Goal: Transaction & Acquisition: Purchase product/service

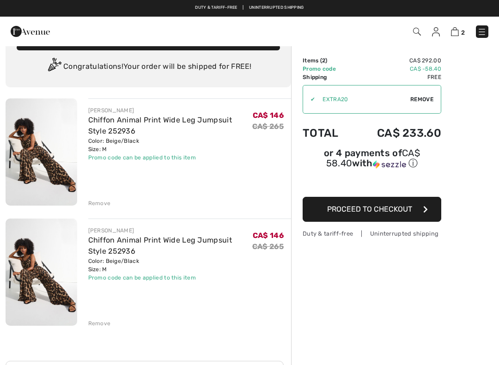
scroll to position [24, 0]
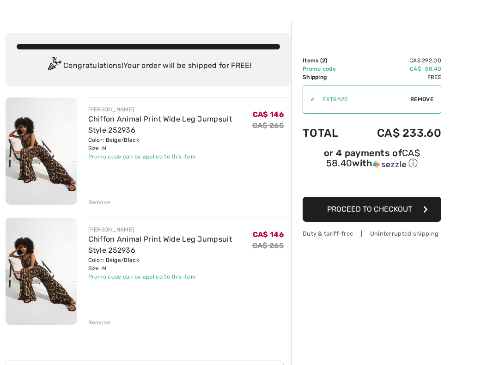
click at [110, 313] on div "Remove" at bounding box center [189, 321] width 203 height 10
click at [104, 313] on div "JOSEPH RIBKOFF Chiffon Animal Print Wide Leg Jumpsuit Style 252936 Color: Beige…" at bounding box center [148, 334] width 285 height 474
click at [105, 313] on div "Remove" at bounding box center [99, 322] width 23 height 8
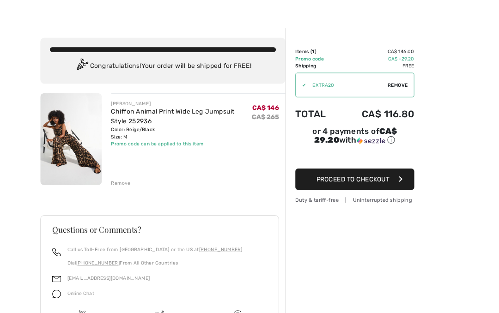
scroll to position [0, 0]
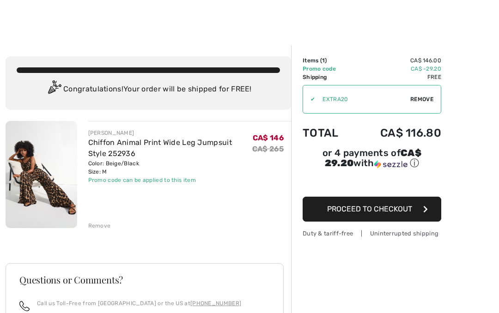
click at [378, 213] on span "Proceed to Checkout" at bounding box center [369, 208] width 85 height 9
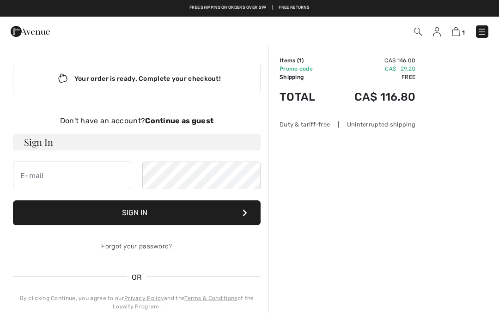
click at [243, 208] on button "Sign In" at bounding box center [136, 212] width 247 height 25
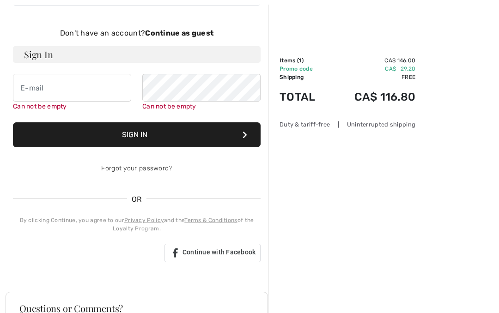
scroll to position [95, 0]
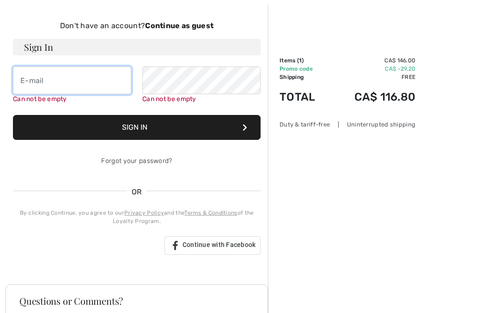
click at [90, 89] on input "email" at bounding box center [72, 80] width 118 height 28
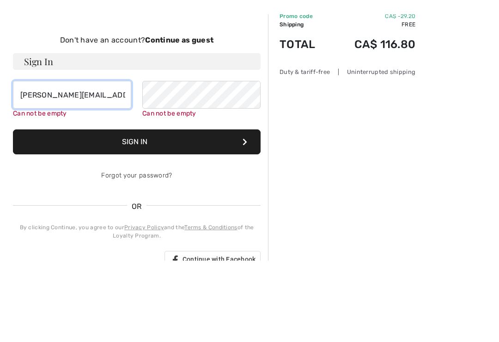
scroll to position [28, 0]
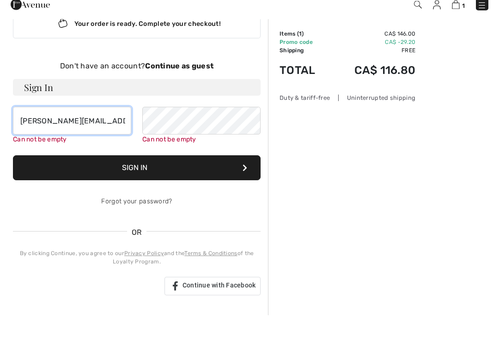
type input "[PERSON_NAME][EMAIL_ADDRESS][DOMAIN_NAME]"
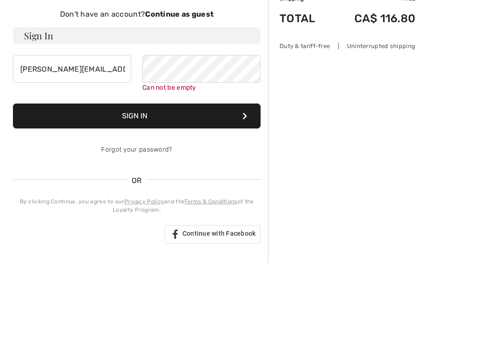
click at [221, 120] on form "Sign In pam.wendell7@gmail.com Can not be empty Sign In Forgot your password?" at bounding box center [136, 174] width 247 height 136
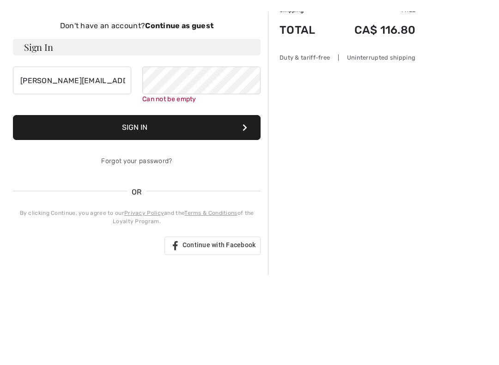
scroll to position [107, 0]
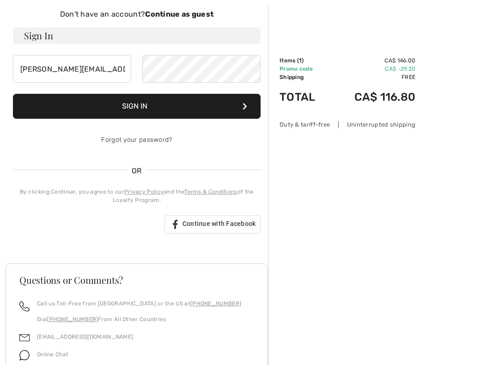
click at [216, 111] on button "Sign In" at bounding box center [136, 106] width 247 height 25
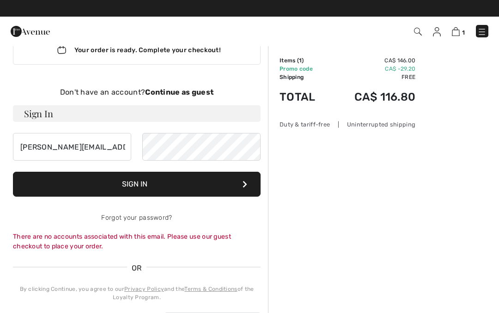
scroll to position [0, 0]
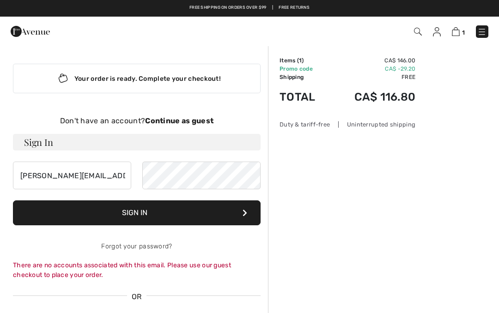
click at [187, 121] on strong "Continue as guest" at bounding box center [179, 120] width 68 height 9
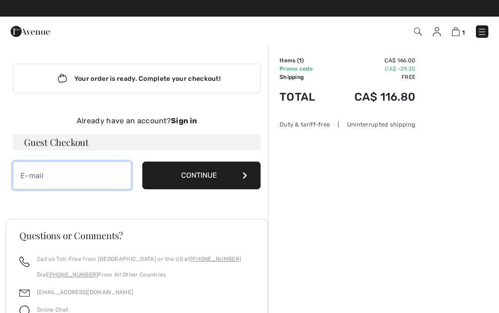
click at [84, 187] on input "email" at bounding box center [72, 176] width 118 height 28
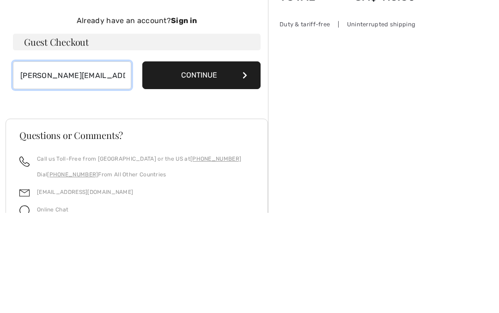
type input "pam.wendell7@gmail.com"
click at [249, 162] on button "Continue" at bounding box center [201, 176] width 118 height 28
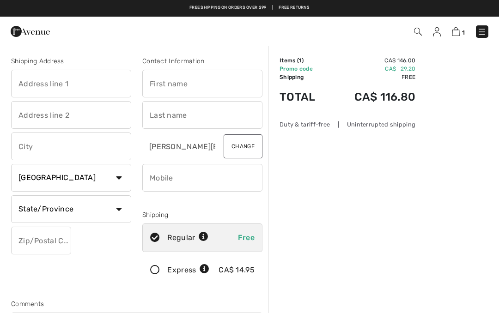
click at [84, 80] on input "text" at bounding box center [71, 84] width 120 height 28
type input "27 Shannon Drive SE"
click at [211, 83] on input "text" at bounding box center [202, 84] width 120 height 28
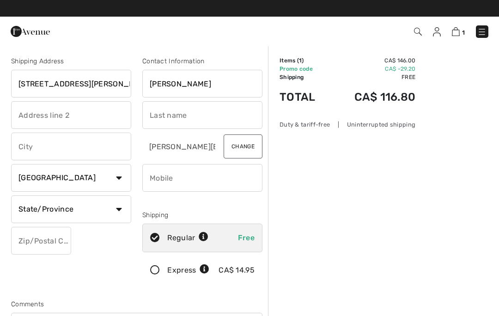
type input "Pam"
click at [222, 116] on input "text" at bounding box center [202, 115] width 120 height 28
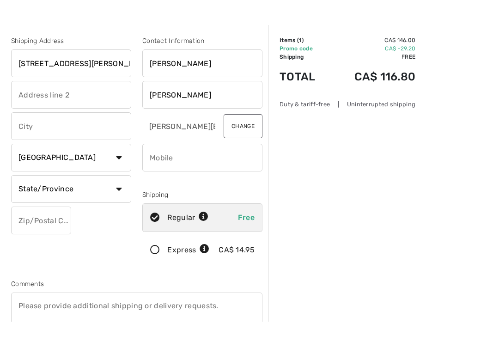
type input "[PERSON_NAME]"
click at [56, 132] on input "text" at bounding box center [71, 146] width 120 height 28
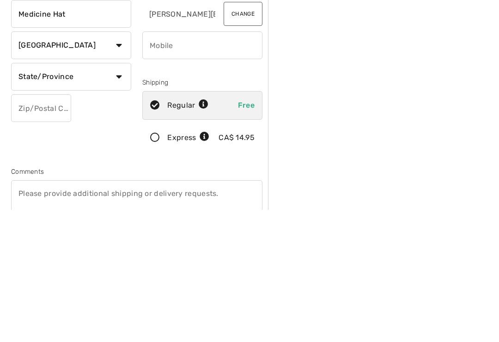
type input "Medicine Hat"
click at [199, 164] on input "phone" at bounding box center [202, 178] width 120 height 28
type input "4039286263"
click at [117, 195] on select "State/Province Alberta British Columbia Manitoba New Brunswick Newfoundland and…" at bounding box center [71, 209] width 120 height 28
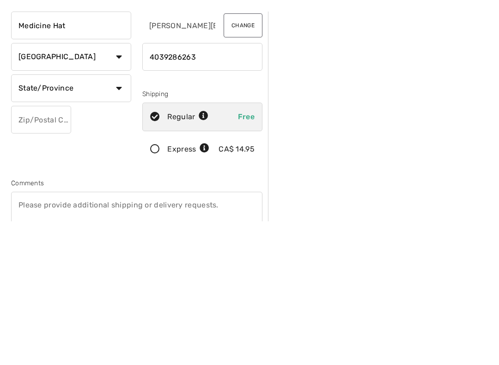
scroll to position [132, 0]
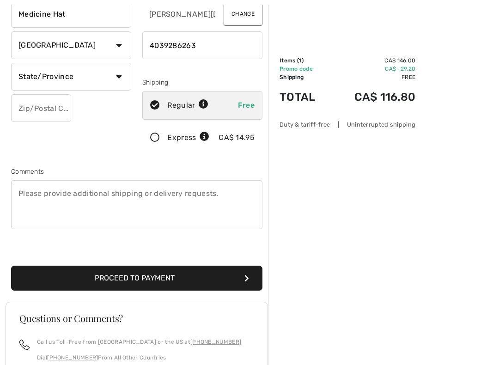
select select "AB"
click at [54, 112] on input "text" at bounding box center [41, 108] width 60 height 28
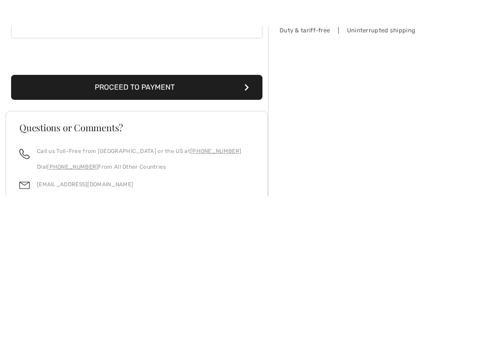
scroll to position [229, 0]
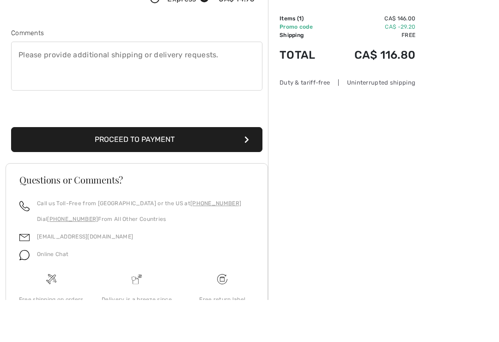
type input "T1B4C9"
click at [230, 169] on button "Proceed to Payment" at bounding box center [136, 181] width 251 height 25
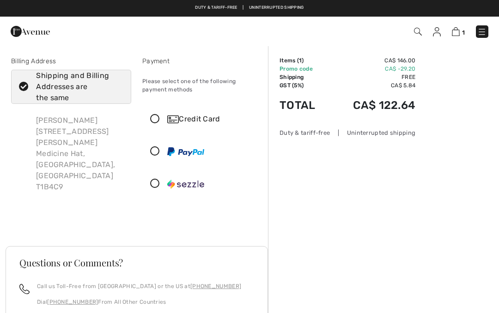
click at [162, 116] on icon at bounding box center [155, 119] width 24 height 10
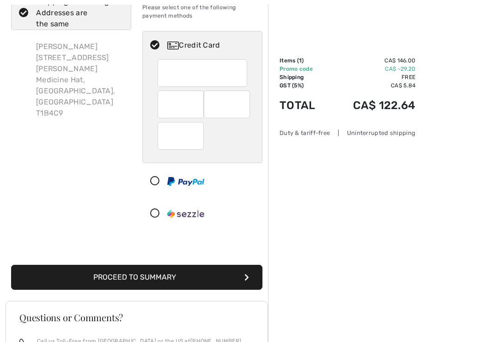
scroll to position [73, 0]
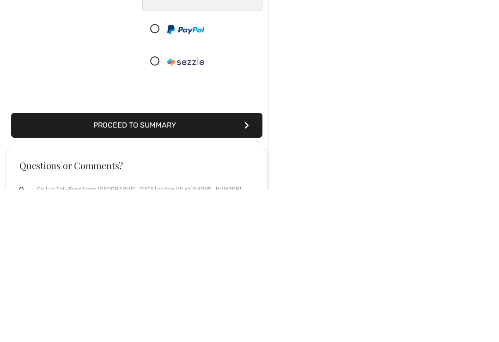
click at [242, 265] on button "Proceed to Summary" at bounding box center [136, 277] width 251 height 25
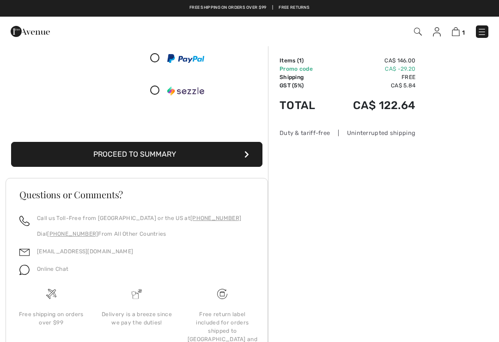
scroll to position [156, 0]
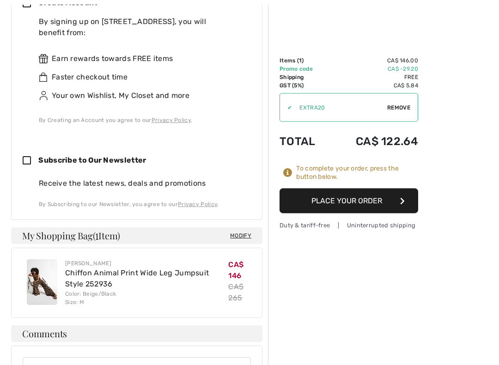
scroll to position [474, 0]
click at [367, 197] on button "Place Your Order" at bounding box center [348, 200] width 138 height 25
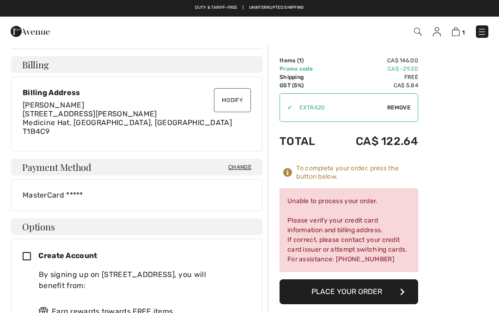
scroll to position [220, 0]
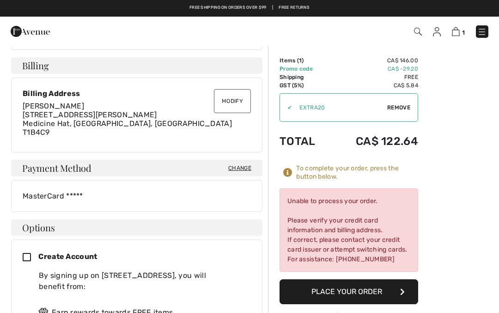
click at [243, 105] on button "Modify" at bounding box center [232, 101] width 37 height 24
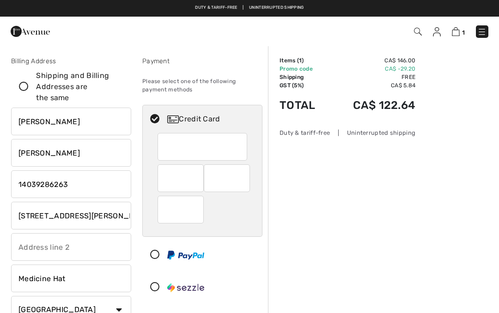
click at [109, 218] on input "[STREET_ADDRESS][PERSON_NAME]" at bounding box center [71, 216] width 120 height 28
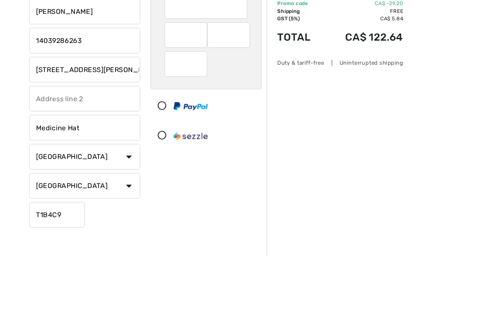
scroll to position [76, 0]
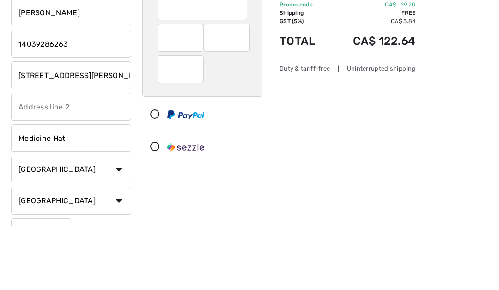
type input "27 Shannon Drive SE"
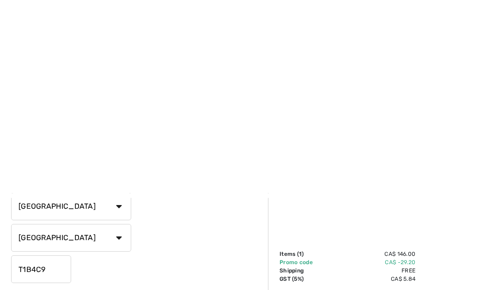
scroll to position [329, 0]
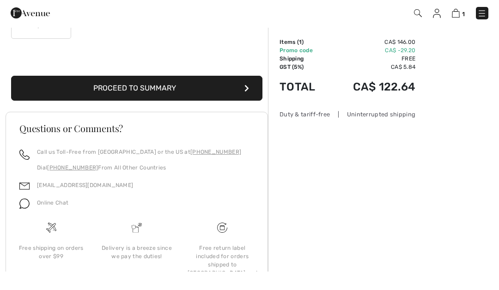
click at [211, 94] on button "Proceed to Summary" at bounding box center [136, 106] width 251 height 25
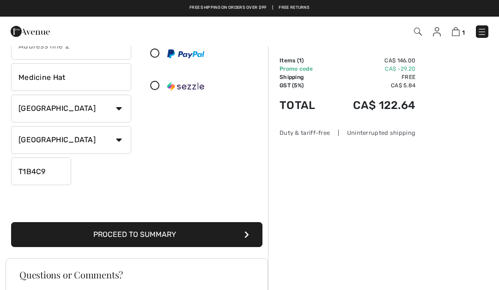
scroll to position [156, 0]
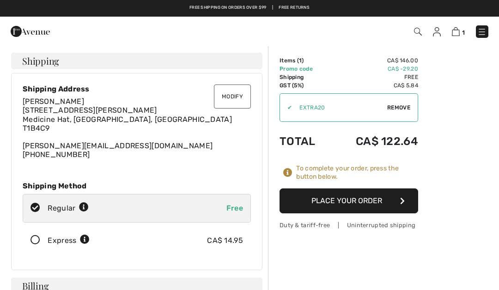
click at [244, 101] on button "Modify" at bounding box center [232, 96] width 37 height 24
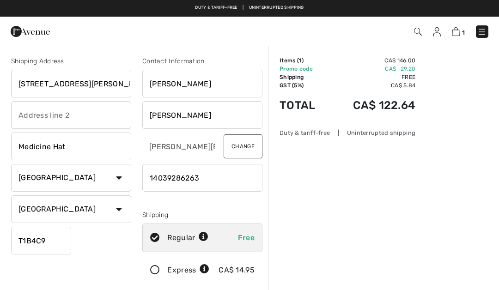
click at [105, 89] on input "[STREET_ADDRESS][PERSON_NAME]" at bounding box center [71, 84] width 120 height 28
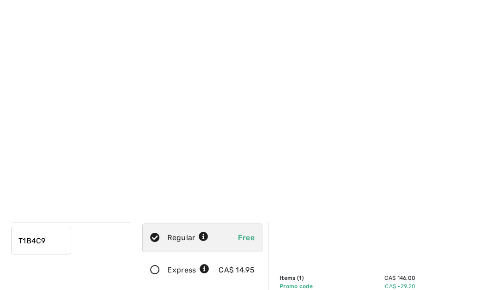
scroll to position [222, 0]
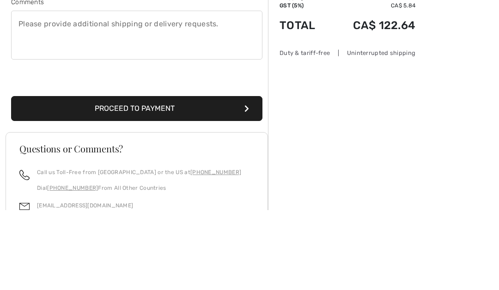
type input "[STREET_ADDRESS][PERSON_NAME]"
click at [213, 176] on button "Proceed to Payment" at bounding box center [136, 188] width 251 height 25
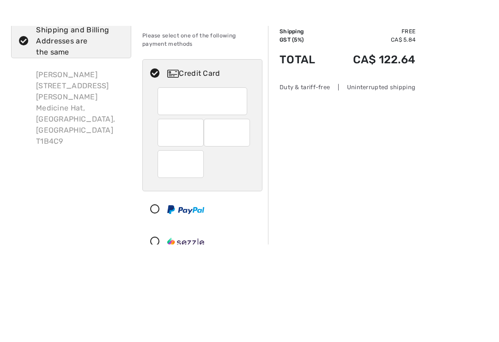
scroll to position [72, 0]
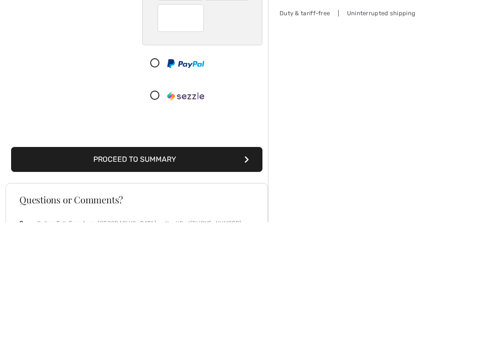
click at [217, 267] on button "Proceed to Summary" at bounding box center [136, 279] width 251 height 25
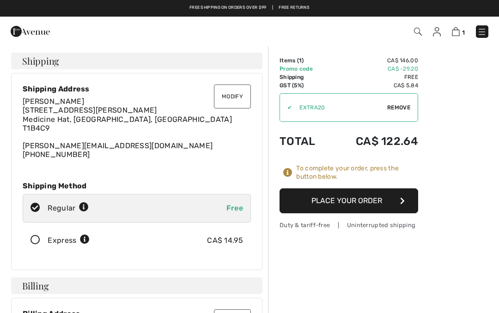
click at [363, 203] on button "Place Your Order" at bounding box center [348, 200] width 138 height 25
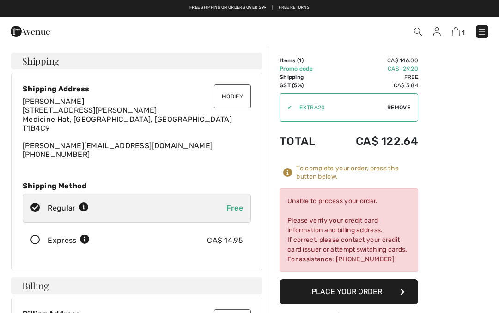
click at [360, 286] on button "Place Your Order" at bounding box center [348, 291] width 138 height 25
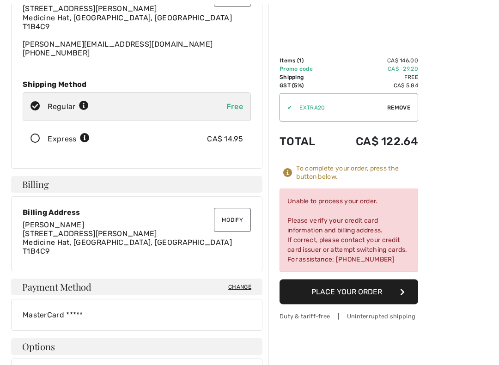
scroll to position [102, 0]
click at [234, 210] on button "Modify" at bounding box center [232, 220] width 37 height 24
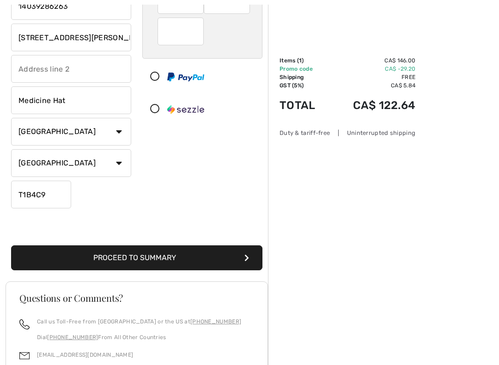
click at [164, 253] on button "Proceed to Summary" at bounding box center [136, 258] width 251 height 25
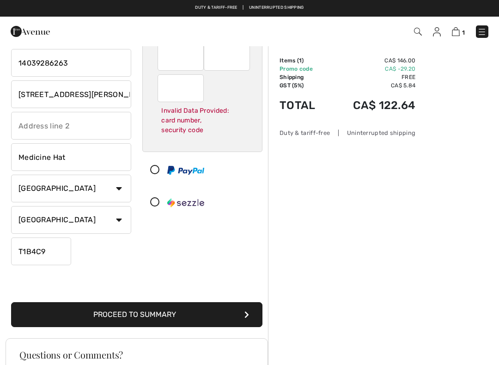
scroll to position [103, 0]
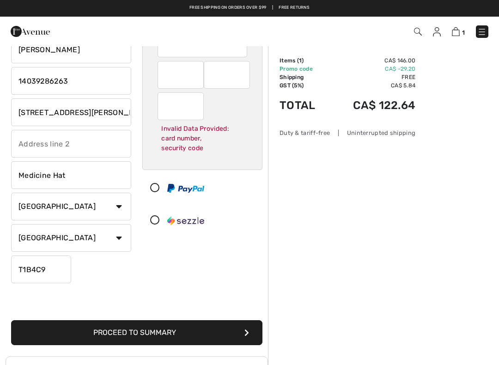
click at [186, 313] on button "Proceed to Summary" at bounding box center [136, 332] width 251 height 25
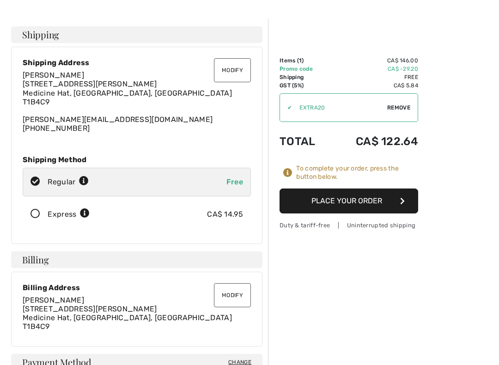
scroll to position [30, 0]
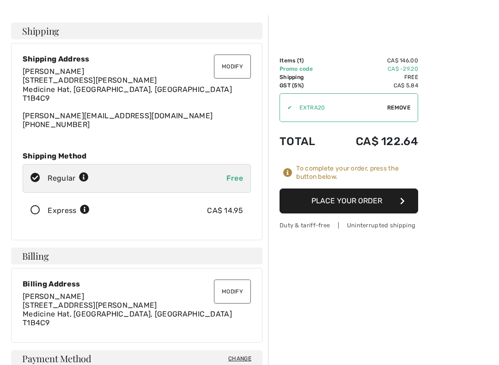
click at [352, 198] on button "Place Your Order" at bounding box center [348, 200] width 138 height 25
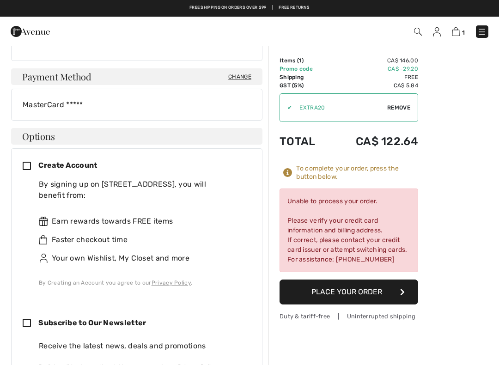
scroll to position [304, 0]
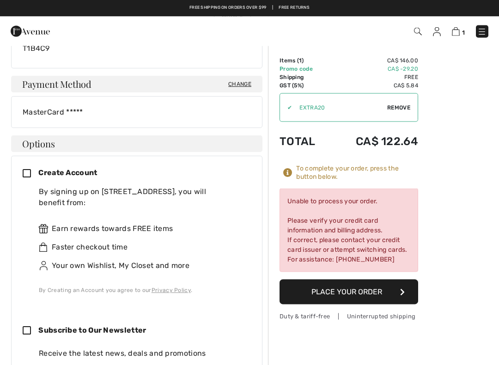
click at [231, 81] on span "Change" at bounding box center [239, 84] width 23 height 8
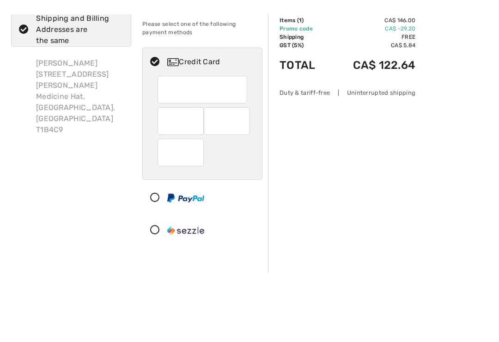
scroll to position [72, 0]
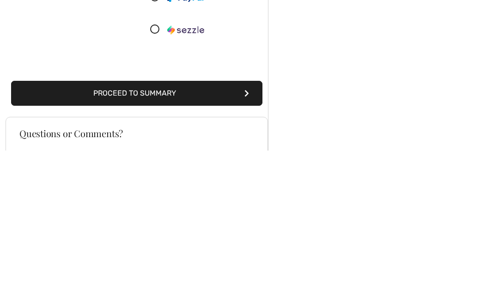
click at [207, 220] on button "Proceed to Summary" at bounding box center [136, 232] width 251 height 25
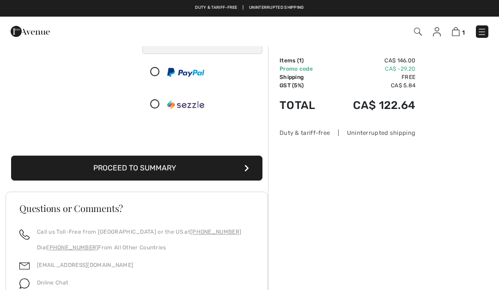
scroll to position [156, 0]
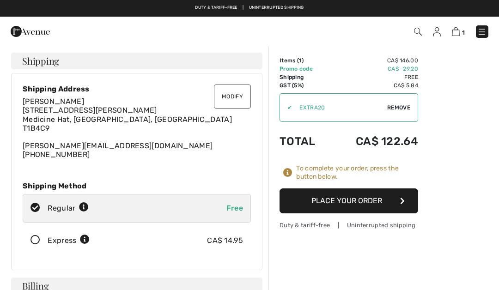
click at [353, 207] on button "Place Your Order" at bounding box center [348, 200] width 138 height 25
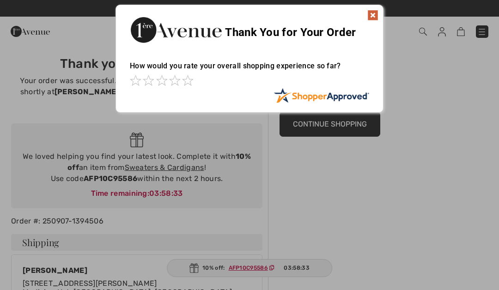
click at [199, 77] on div at bounding box center [249, 81] width 239 height 13
click at [182, 75] on span at bounding box center [187, 80] width 11 height 11
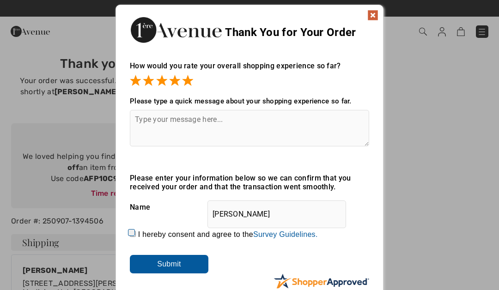
click at [180, 258] on input "Submit" at bounding box center [169, 264] width 78 height 18
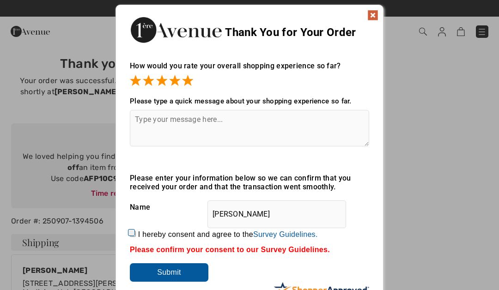
click at [368, 19] on img at bounding box center [372, 15] width 11 height 11
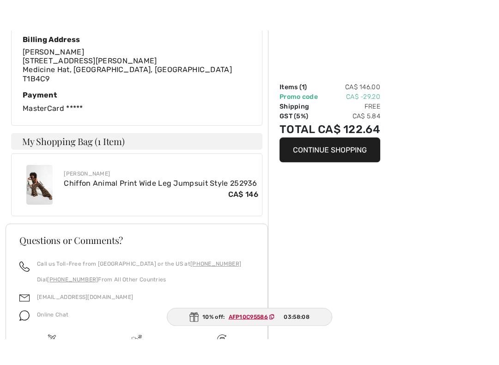
scroll to position [401, 0]
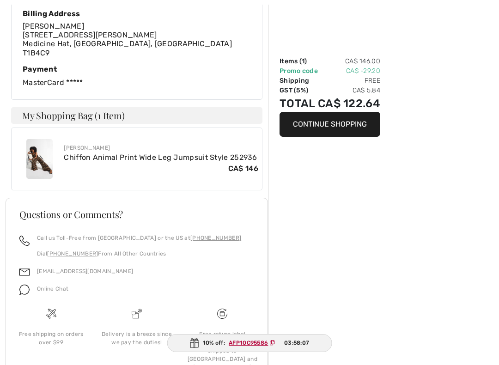
click at [152, 153] on link "Chiffon Animal Print Wide Leg Jumpsuit Style 252936" at bounding box center [160, 157] width 193 height 9
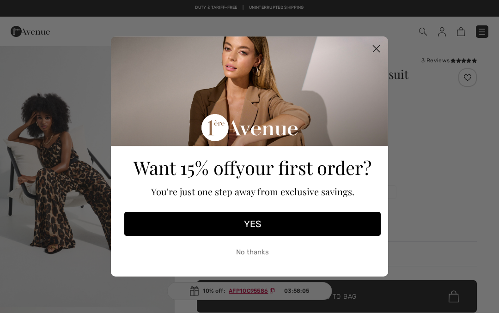
checkbox input "true"
click at [369, 50] on circle "Close dialog" at bounding box center [375, 48] width 15 height 15
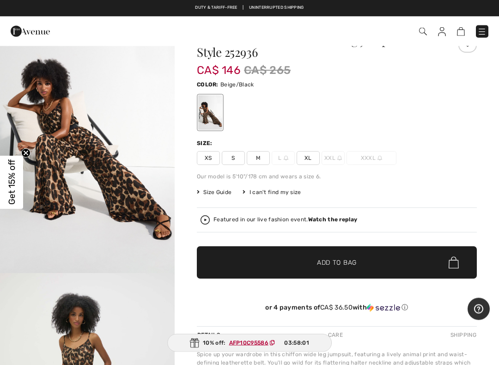
scroll to position [34, 0]
click at [212, 192] on span "Size Guide" at bounding box center [214, 192] width 35 height 8
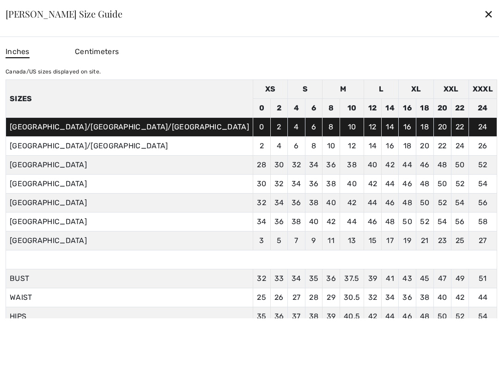
click at [483, 17] on div "✕" at bounding box center [488, 13] width 10 height 19
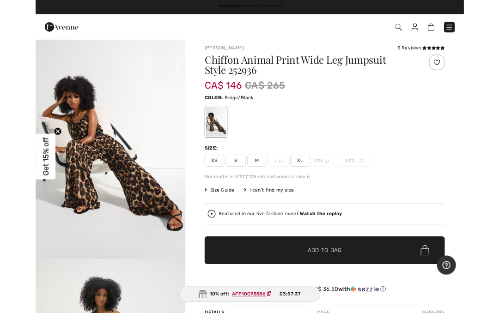
scroll to position [0, 0]
